Goal: Task Accomplishment & Management: Manage account settings

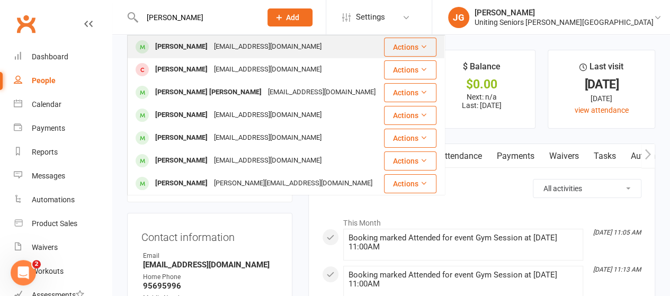
type input "[PERSON_NAME]"
click at [163, 44] on div "[PERSON_NAME]" at bounding box center [181, 46] width 59 height 15
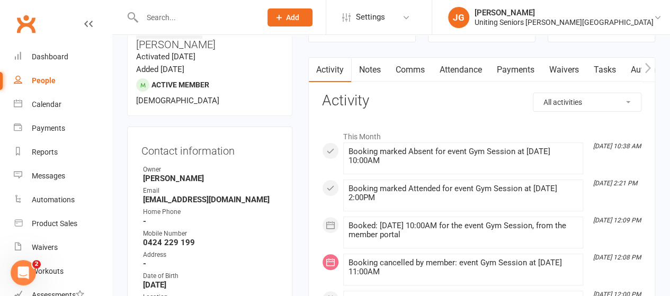
scroll to position [99, 0]
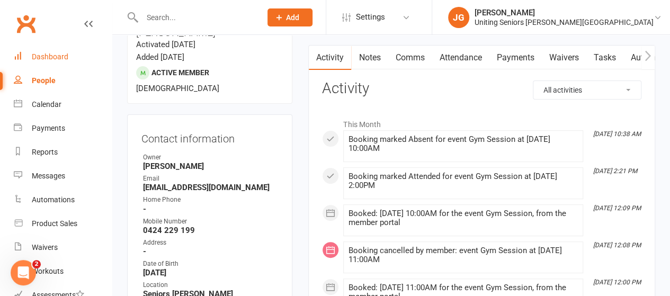
click at [67, 57] on div "Dashboard" at bounding box center [50, 56] width 37 height 8
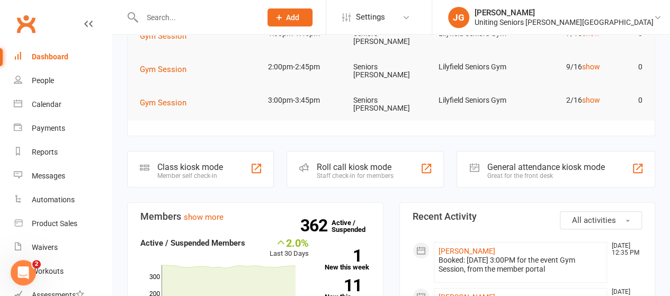
scroll to position [121, 0]
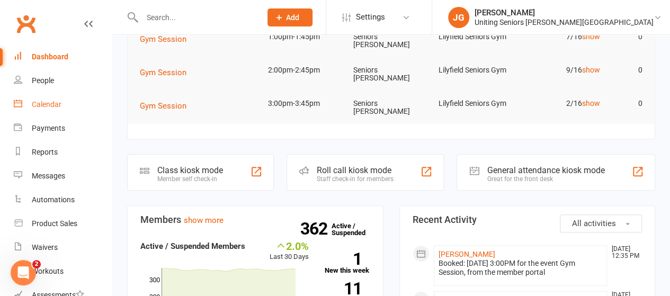
click at [70, 105] on link "Calendar" at bounding box center [63, 105] width 98 height 24
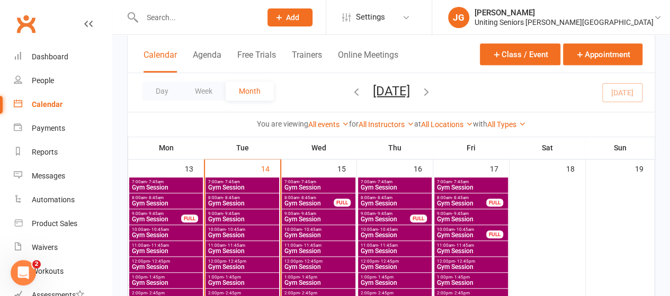
scroll to position [393, 0]
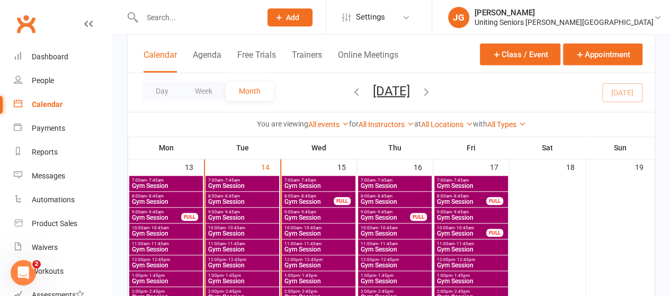
click at [224, 233] on span "Gym Session" at bounding box center [242, 233] width 69 height 6
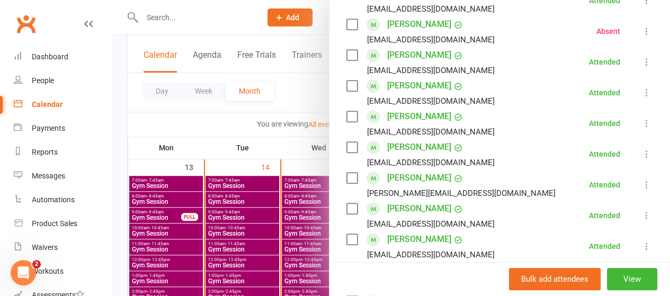
scroll to position [161, 0]
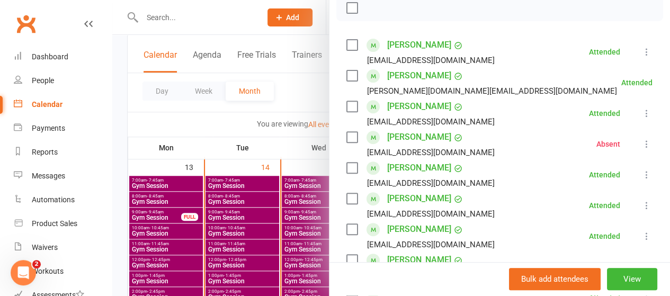
click at [642, 143] on icon at bounding box center [647, 144] width 11 height 11
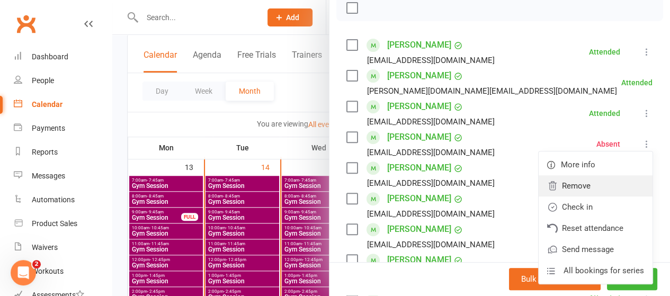
click at [560, 188] on link "Remove" at bounding box center [596, 185] width 114 height 21
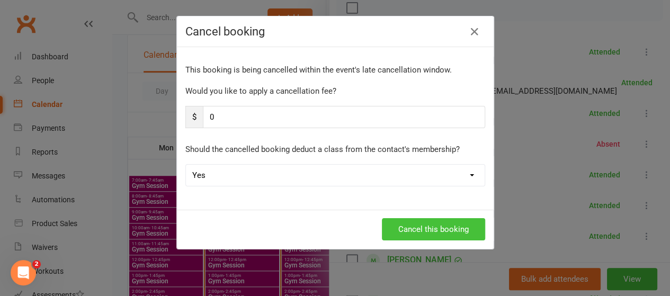
click at [436, 227] on button "Cancel this booking" at bounding box center [433, 229] width 103 height 22
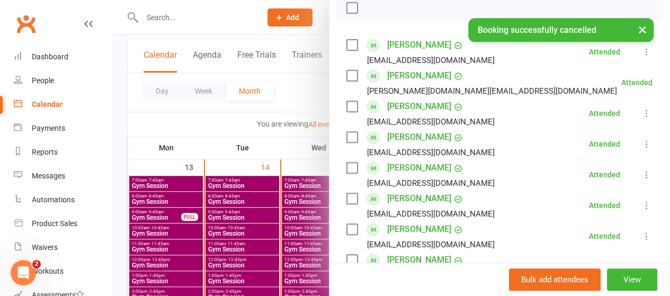
click at [242, 12] on div at bounding box center [391, 148] width 558 height 296
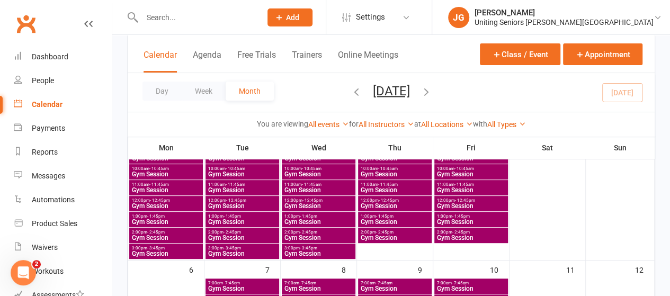
scroll to position [114, 0]
